Goal: Obtain resource: Obtain resource

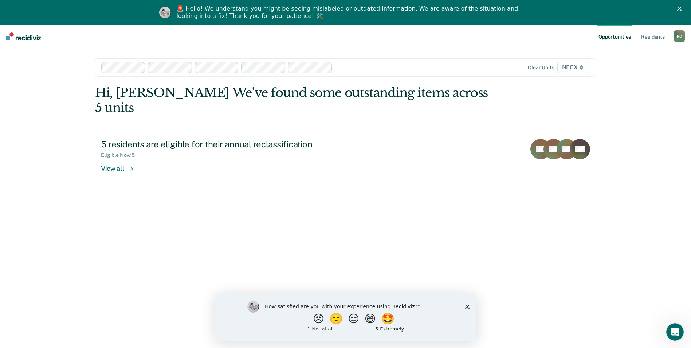
scroll to position [25, 0]
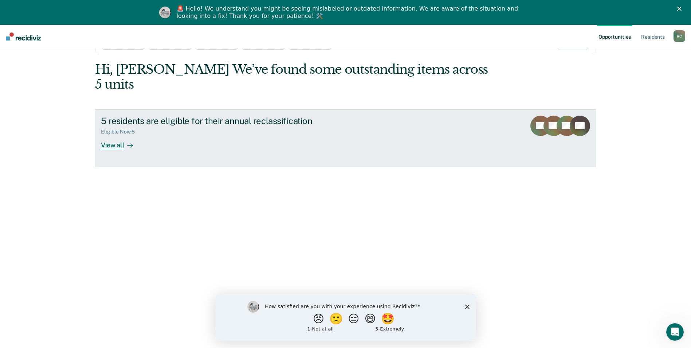
click at [107, 135] on div "View all" at bounding box center [121, 142] width 41 height 14
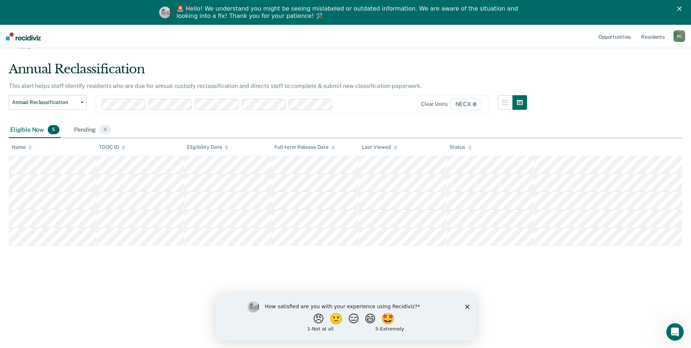
scroll to position [25, 0]
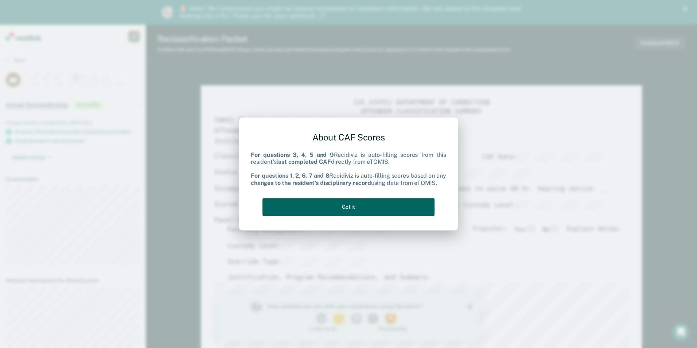
click at [354, 208] on button "Got it" at bounding box center [348, 207] width 172 height 18
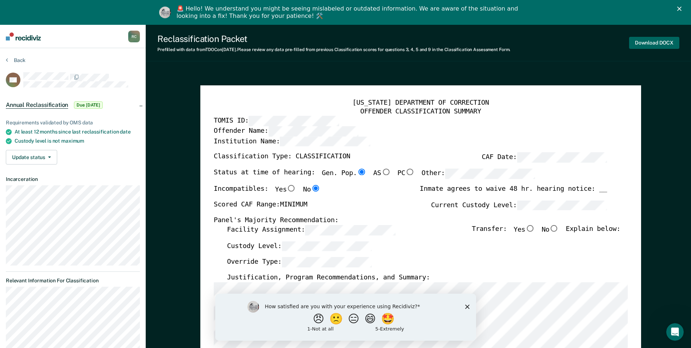
click at [662, 42] on button "Download DOCX" at bounding box center [654, 43] width 50 height 12
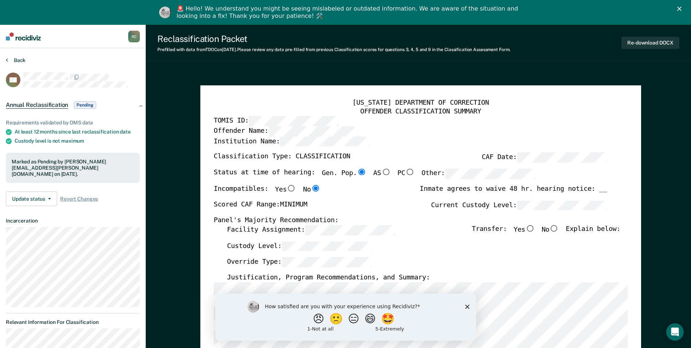
click at [17, 59] on button "Back" at bounding box center [16, 60] width 20 height 7
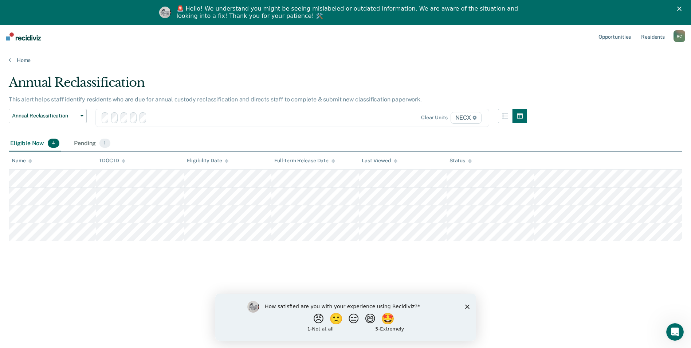
scroll to position [25, 0]
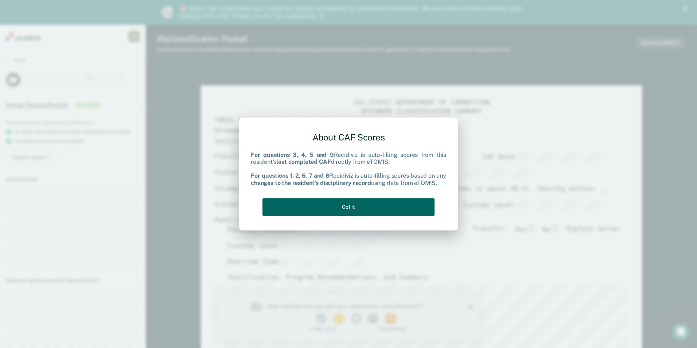
click at [357, 209] on button "Got it" at bounding box center [348, 207] width 172 height 18
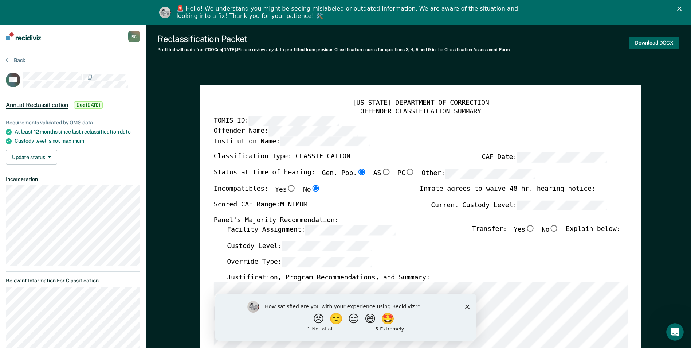
click at [643, 46] on button "Download DOCX" at bounding box center [654, 43] width 50 height 12
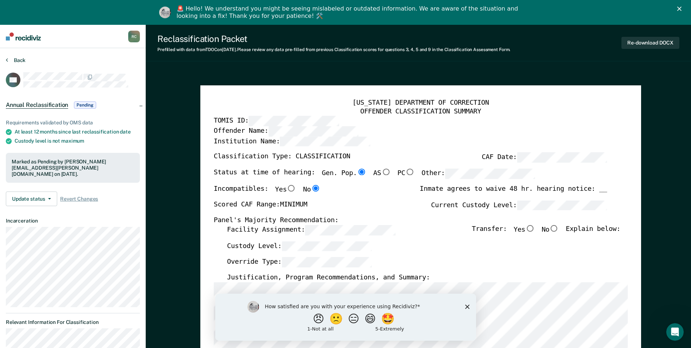
click at [17, 61] on button "Back" at bounding box center [16, 60] width 20 height 7
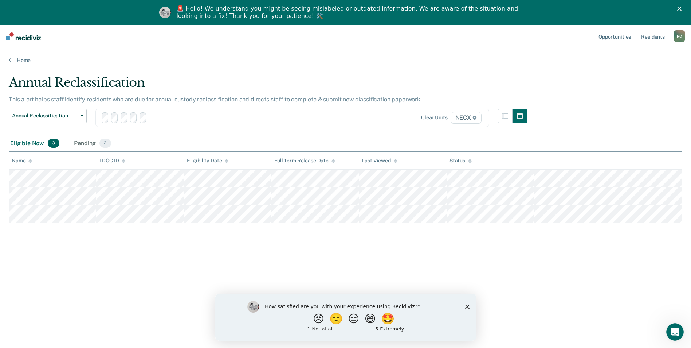
scroll to position [25, 0]
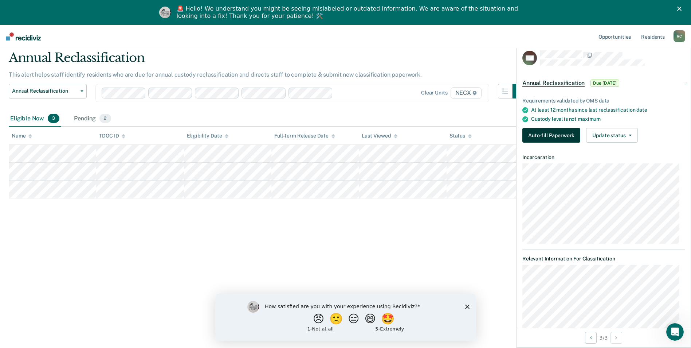
click at [559, 132] on button "Auto-fill Paperwork" at bounding box center [552, 135] width 58 height 15
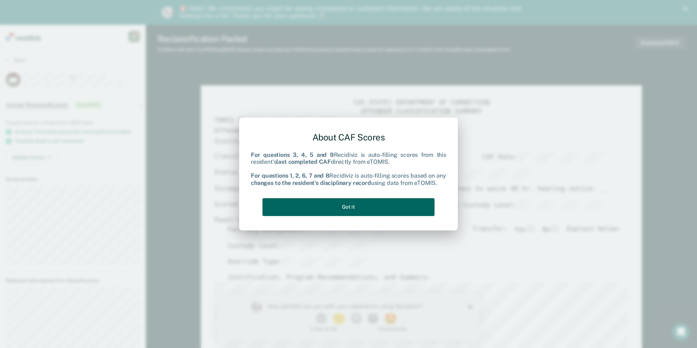
click at [348, 208] on button "Got it" at bounding box center [348, 207] width 172 height 18
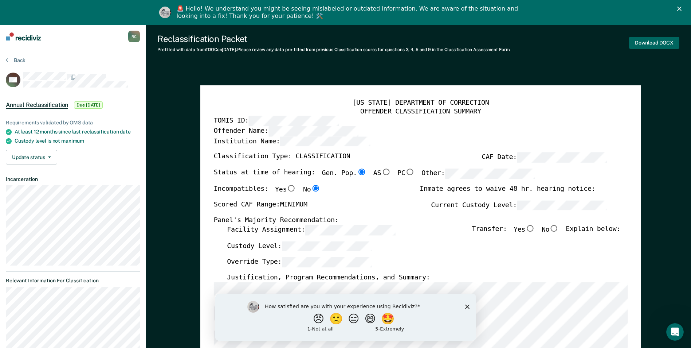
click at [646, 38] on button "Download DOCX" at bounding box center [654, 43] width 50 height 12
type textarea "x"
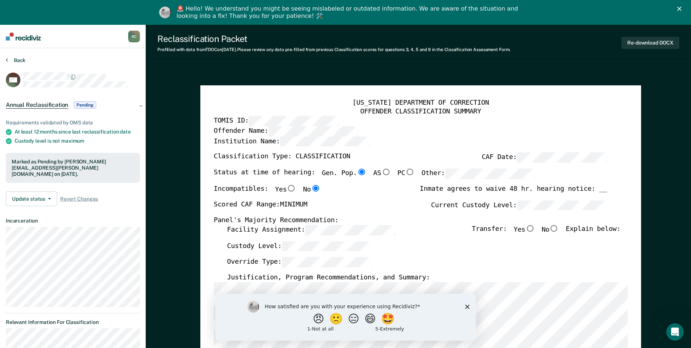
click at [18, 61] on button "Back" at bounding box center [16, 60] width 20 height 7
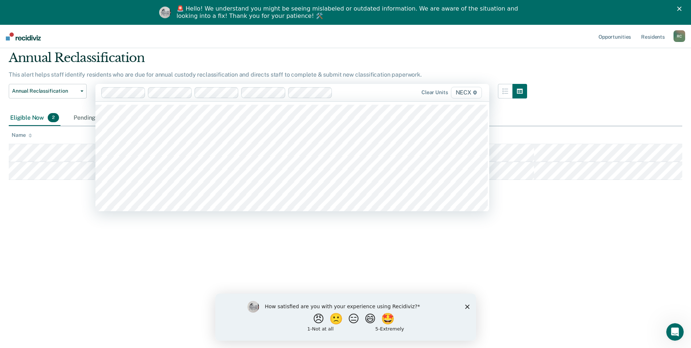
click at [66, 245] on div "Annual Reclassification This alert helps staff identify residents who are due f…" at bounding box center [346, 171] width 674 height 243
